Goal: Task Accomplishment & Management: Use online tool/utility

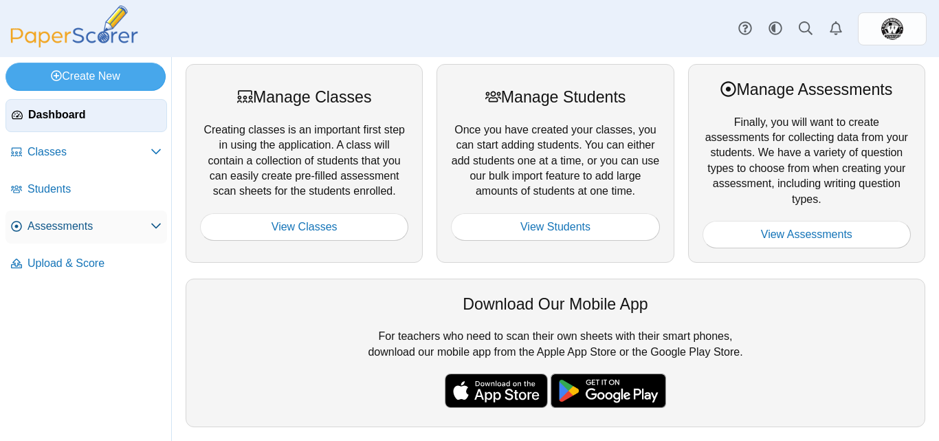
click at [85, 221] on span "Assessments" at bounding box center [88, 226] width 123 height 15
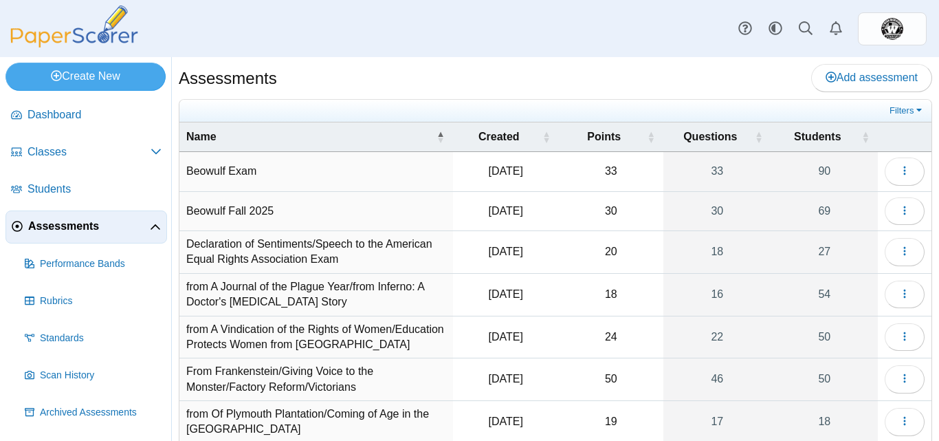
click at [263, 210] on td "Beowulf Fall 2025" at bounding box center [316, 211] width 274 height 39
click at [899, 211] on icon "button" at bounding box center [904, 210] width 11 height 11
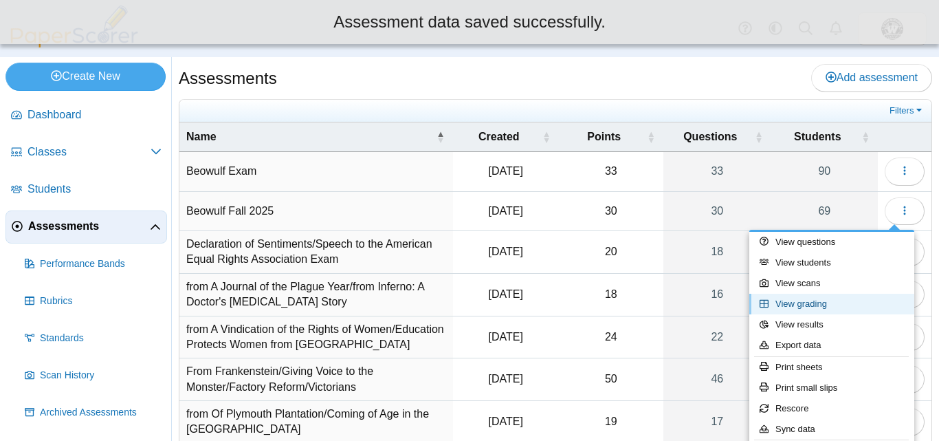
click at [821, 297] on link "View grading" at bounding box center [831, 303] width 165 height 21
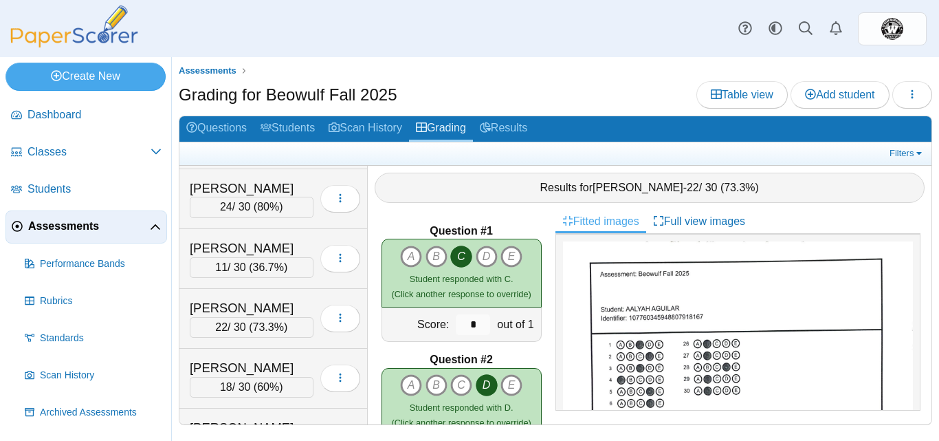
scroll to position [1566, 0]
